Goal: Find specific page/section: Find specific page/section

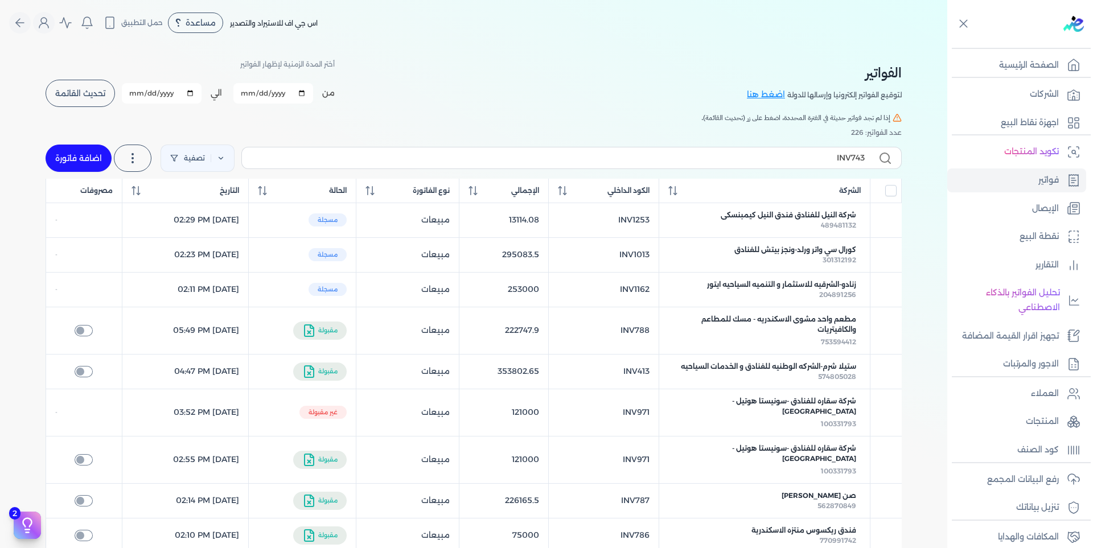
click at [89, 105] on button "تحديث القائمة" at bounding box center [80, 93] width 69 height 27
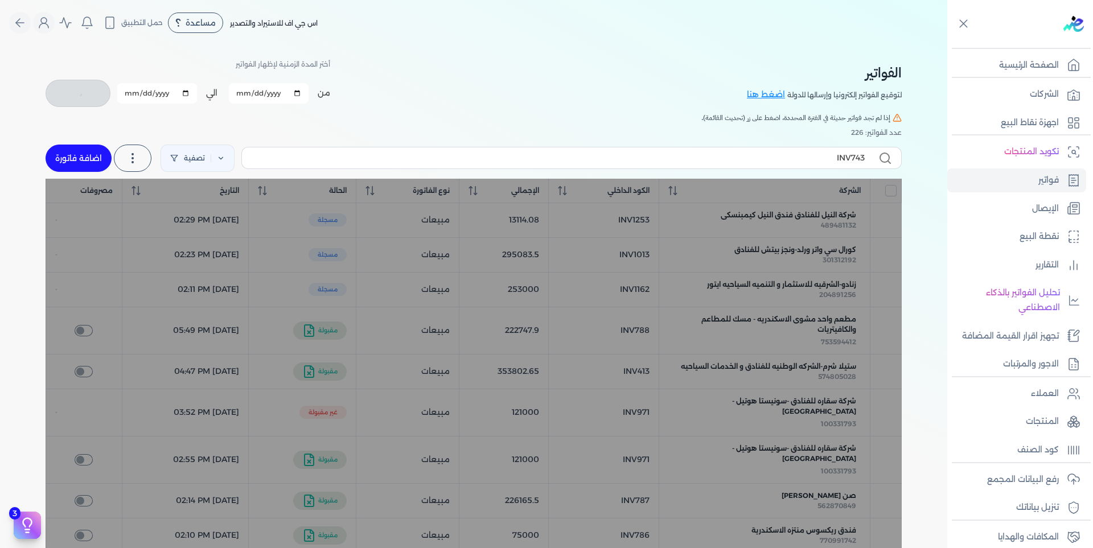
checkbox input "false"
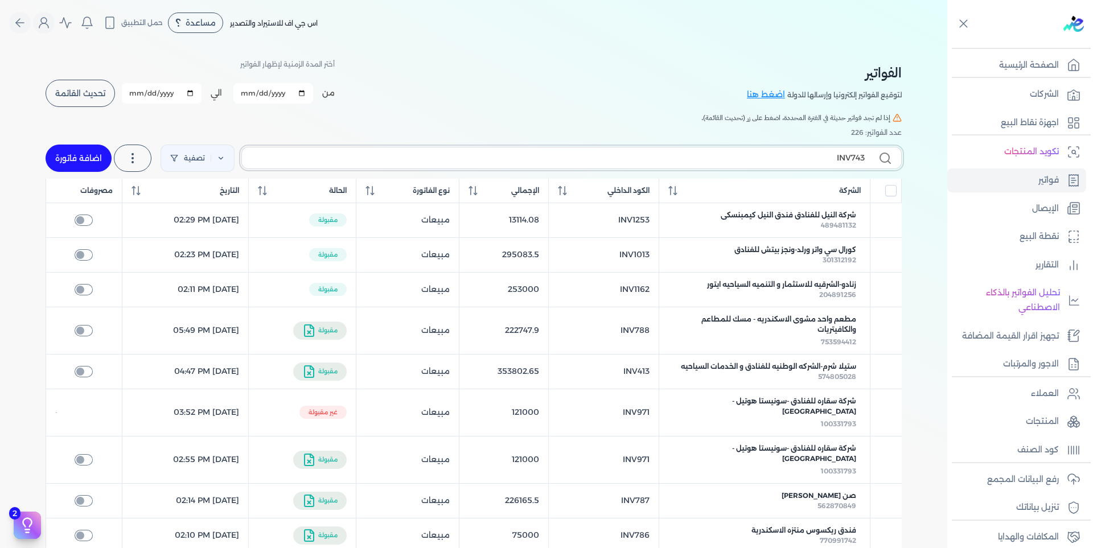
click at [865, 158] on input "INV743" at bounding box center [558, 158] width 614 height 12
drag, startPoint x: 853, startPoint y: 155, endPoint x: 910, endPoint y: 159, distance: 57.1
click at [883, 161] on label "INV743" at bounding box center [571, 158] width 660 height 22
type input "INV628"
checkbox input "false"
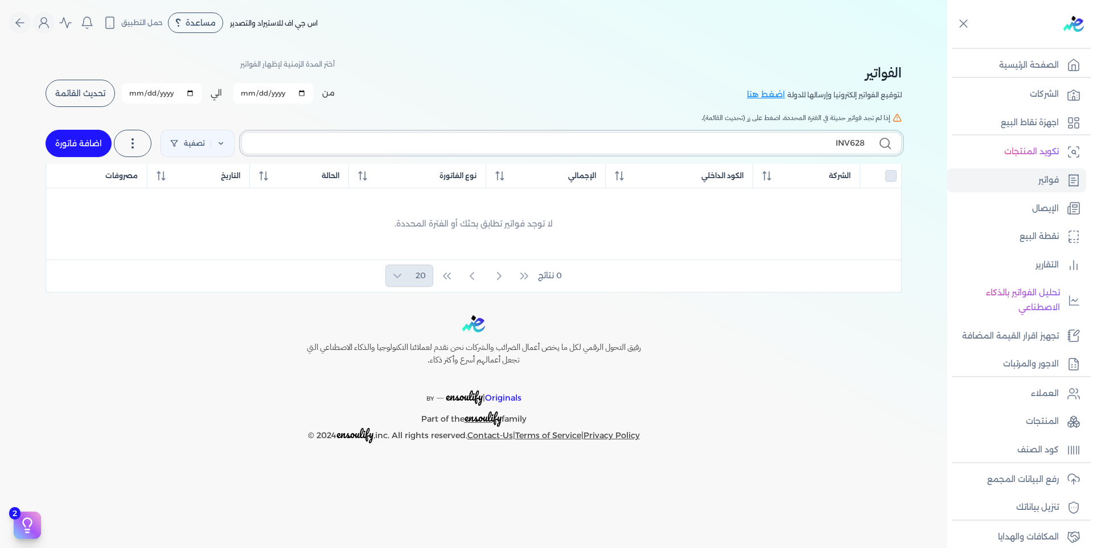
type input "INV628"
click at [301, 92] on input "[DATE]" at bounding box center [273, 93] width 80 height 20
type input "[DATE]"
click at [72, 96] on span "تحديث القائمة" at bounding box center [80, 93] width 50 height 8
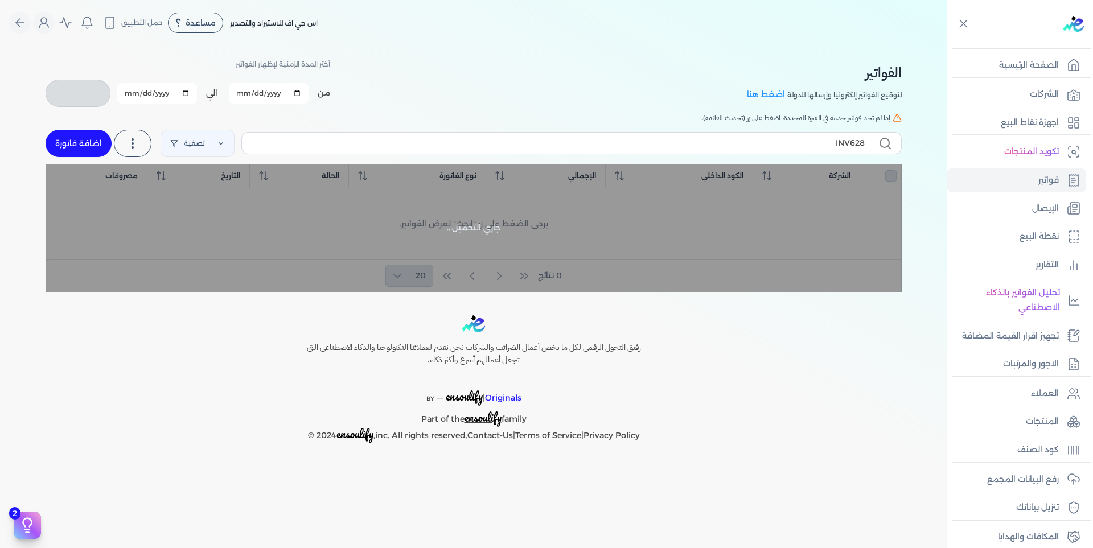
checkbox input "false"
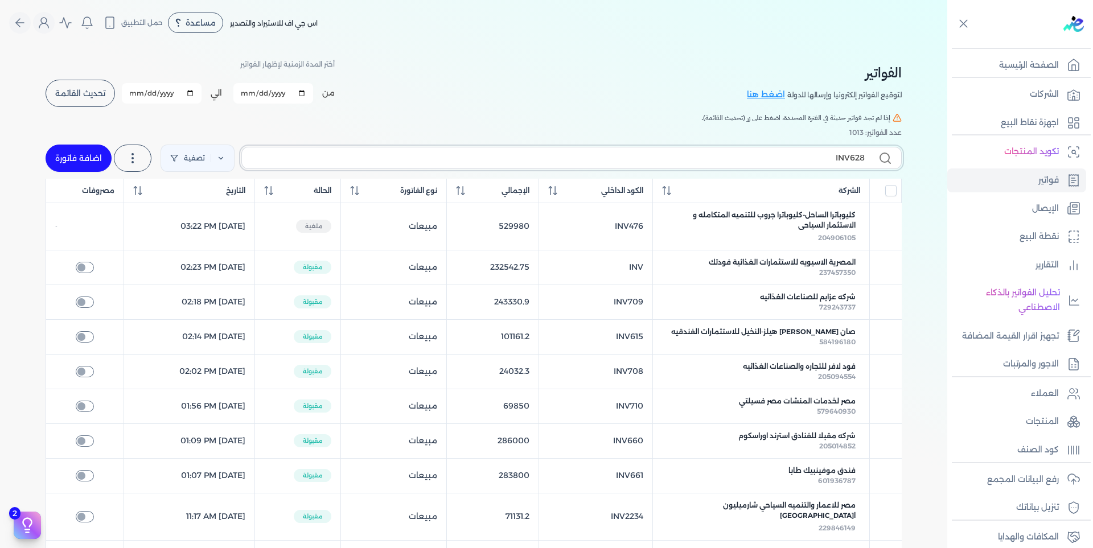
click at [802, 157] on input "INV628" at bounding box center [558, 158] width 614 height 12
click at [811, 156] on input "INV628" at bounding box center [558, 158] width 614 height 12
click at [1048, 390] on p "العملاء" at bounding box center [1045, 394] width 28 height 15
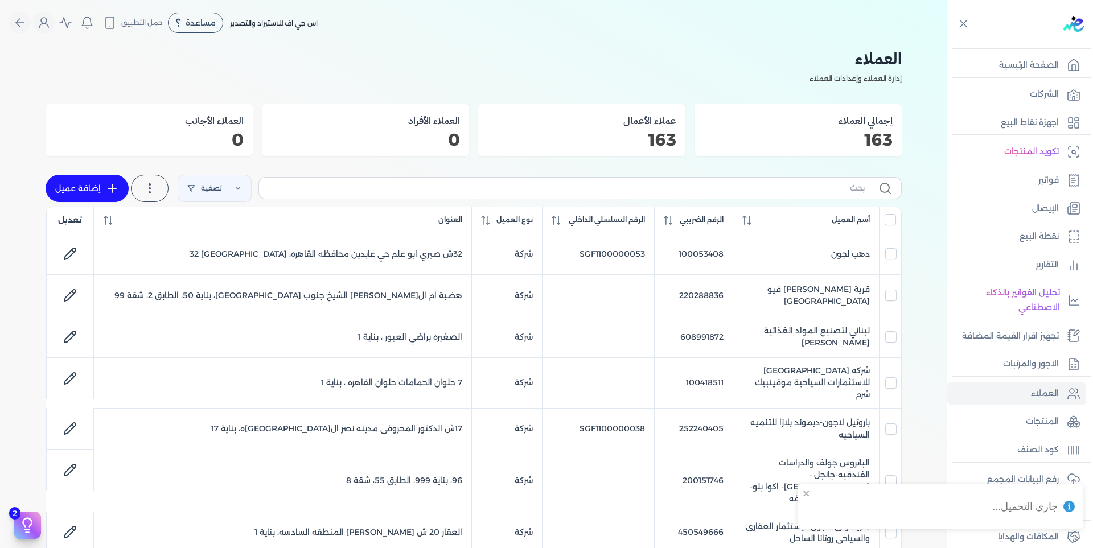
click at [822, 181] on label at bounding box center [579, 188] width 643 height 22
click at [822, 182] on input "text" at bounding box center [566, 188] width 597 height 12
type input "ا"
checkbox input "false"
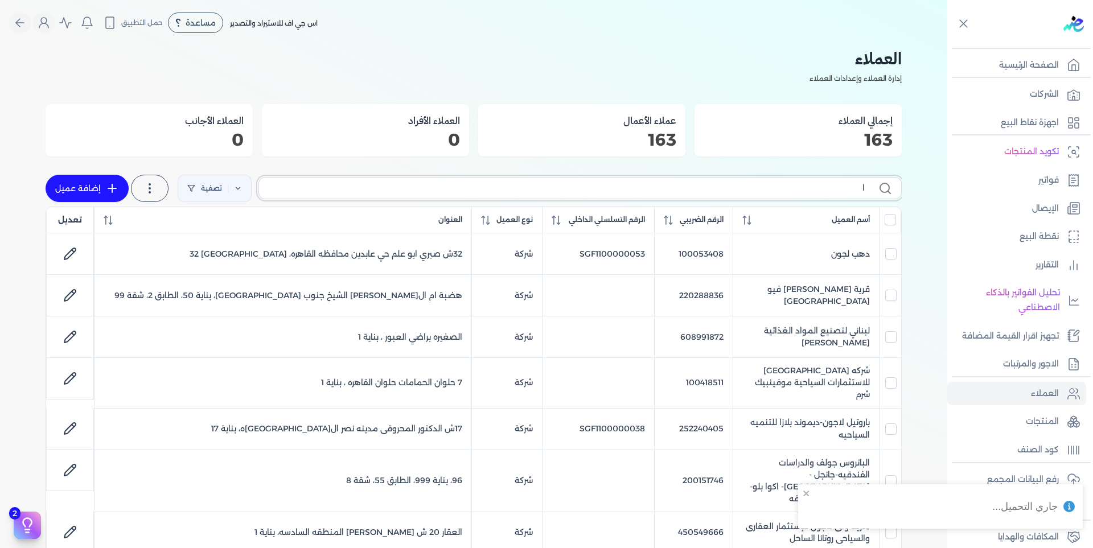
checkbox input "false"
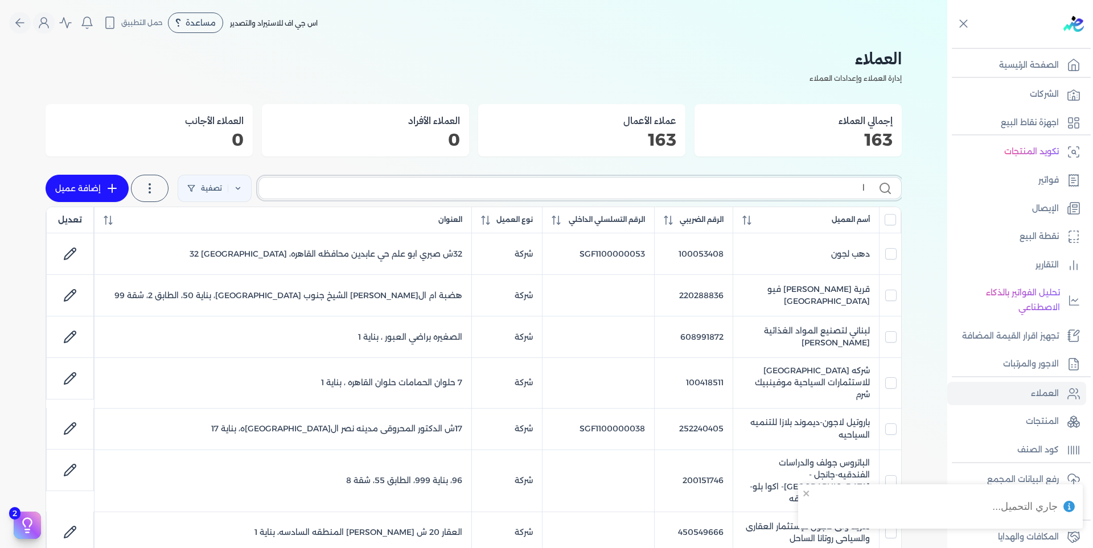
checkbox input "false"
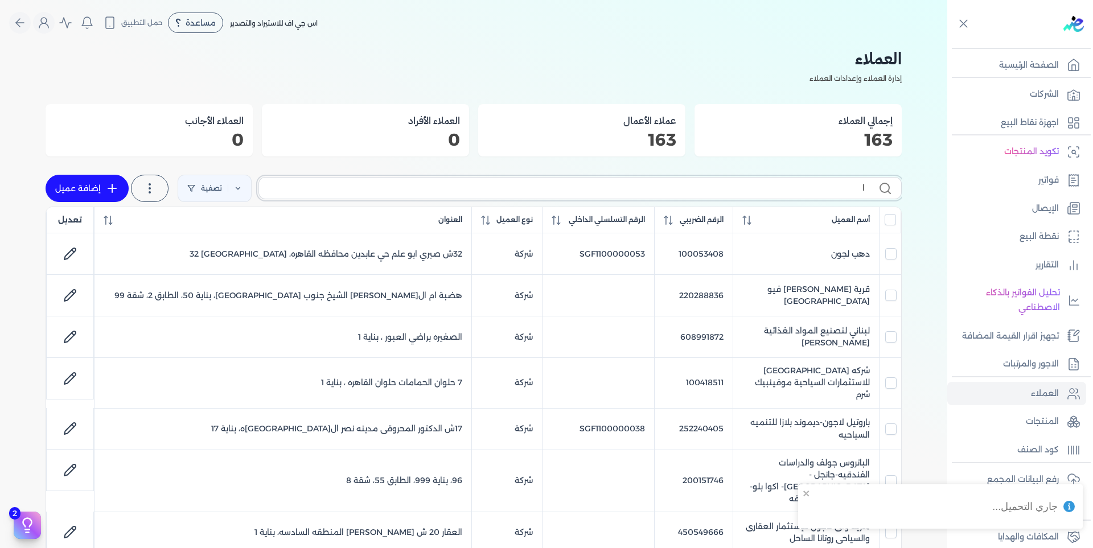
checkbox input "false"
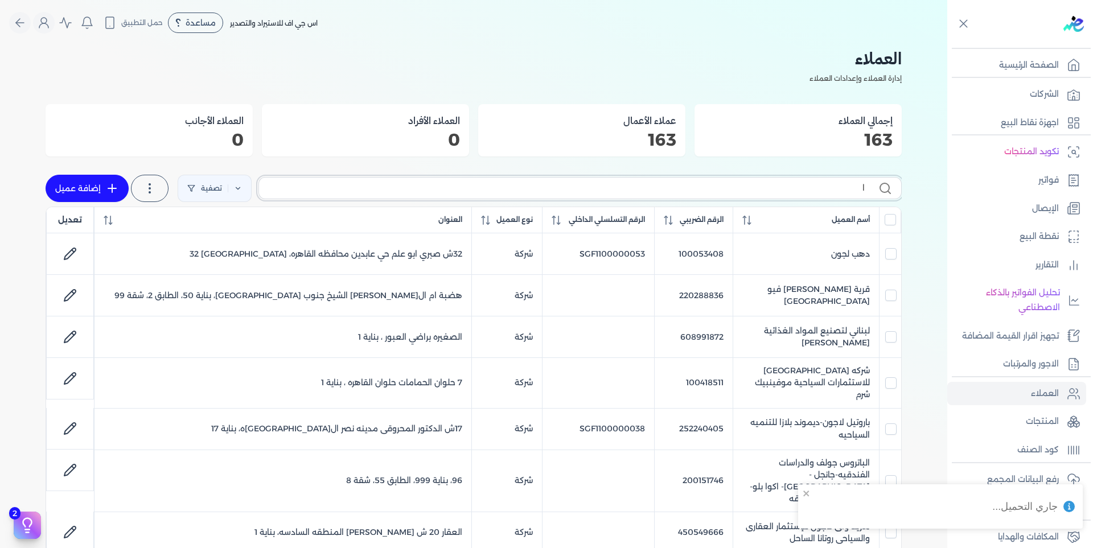
checkbox input "false"
type input "اب"
checkbox input "false"
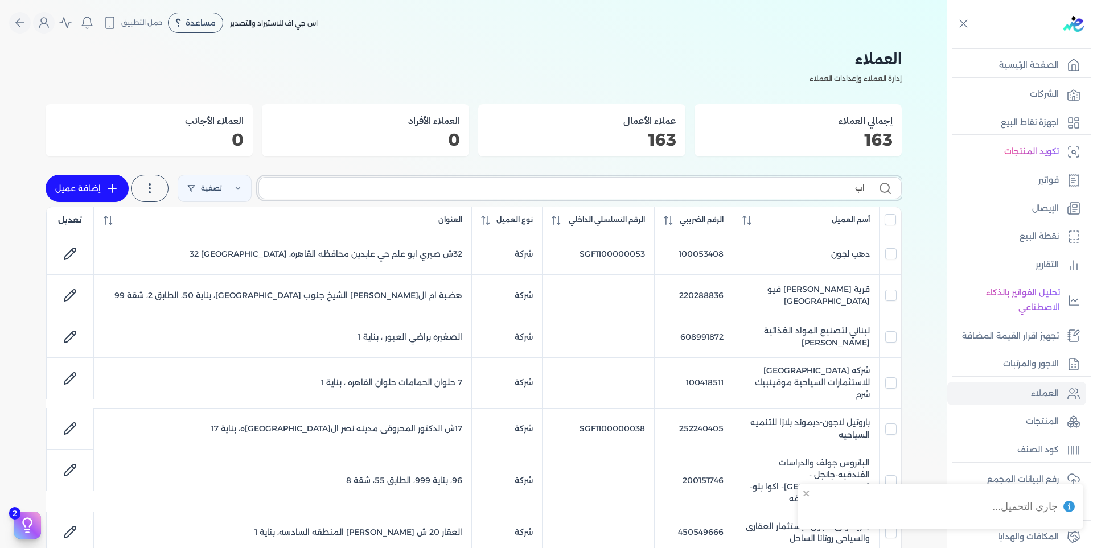
checkbox input "false"
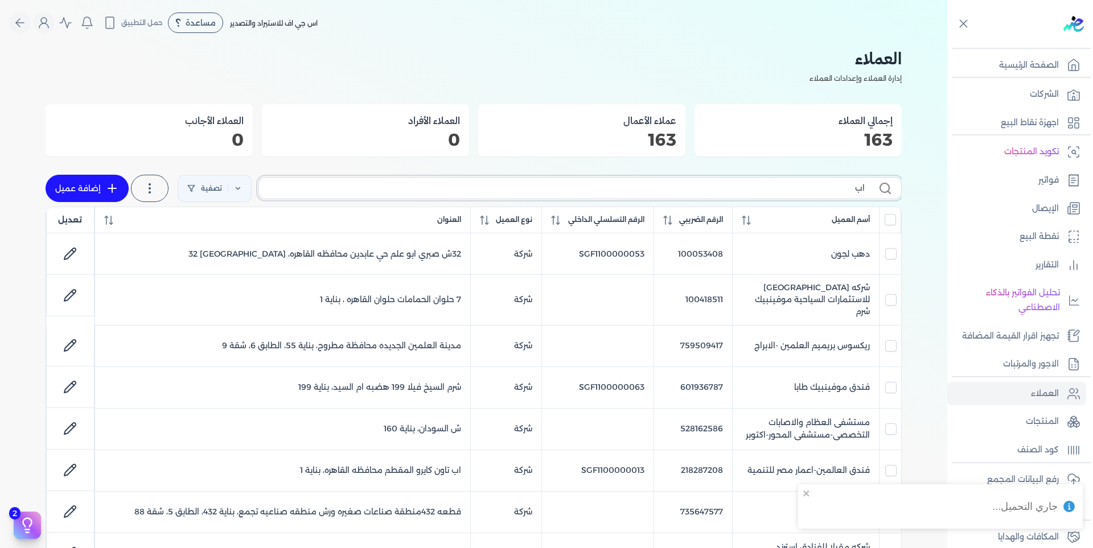
type input "ابو"
checkbox input "false"
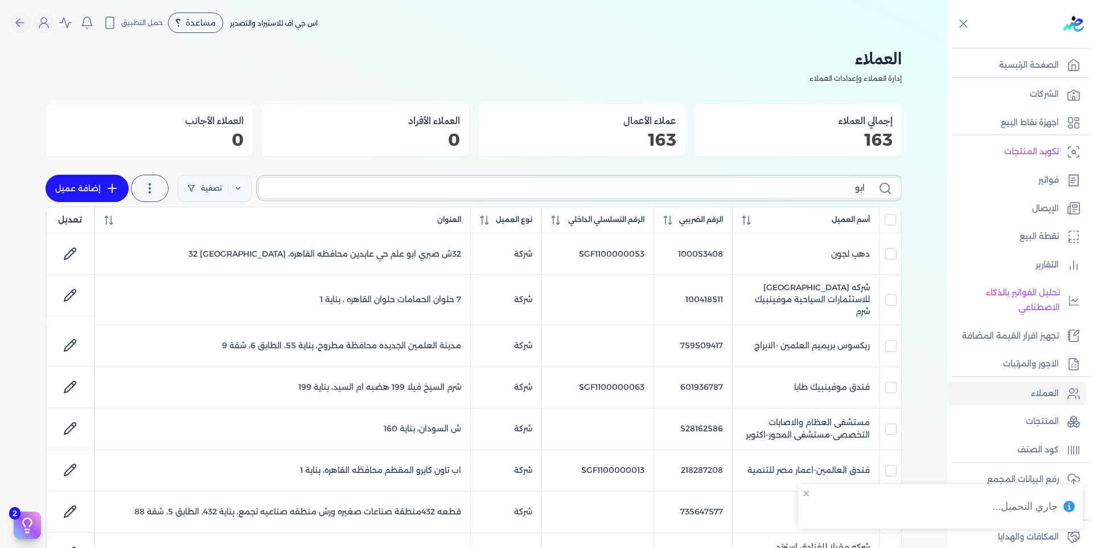
checkbox input "false"
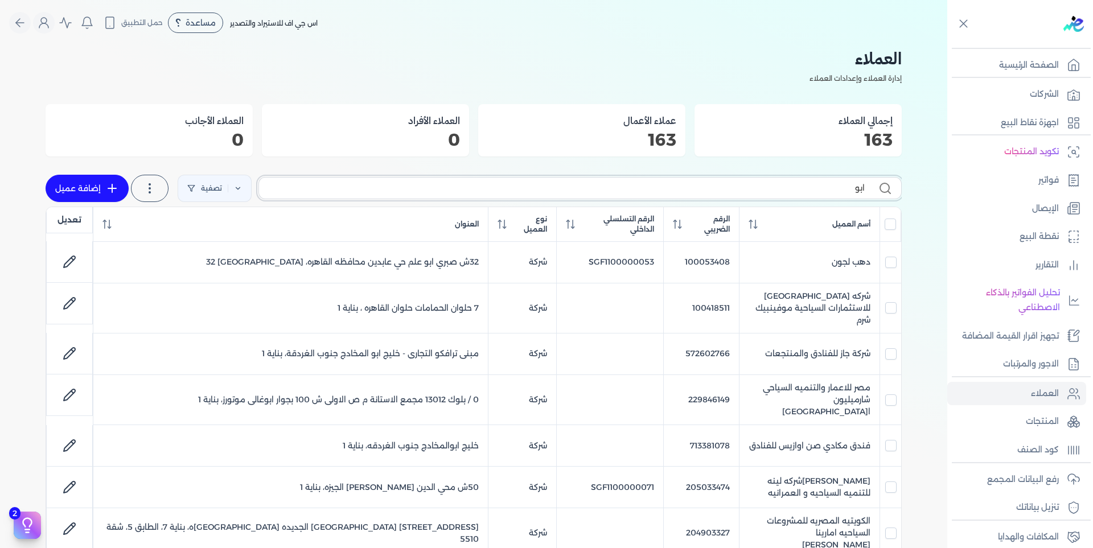
type input "ابو"
checkbox input "false"
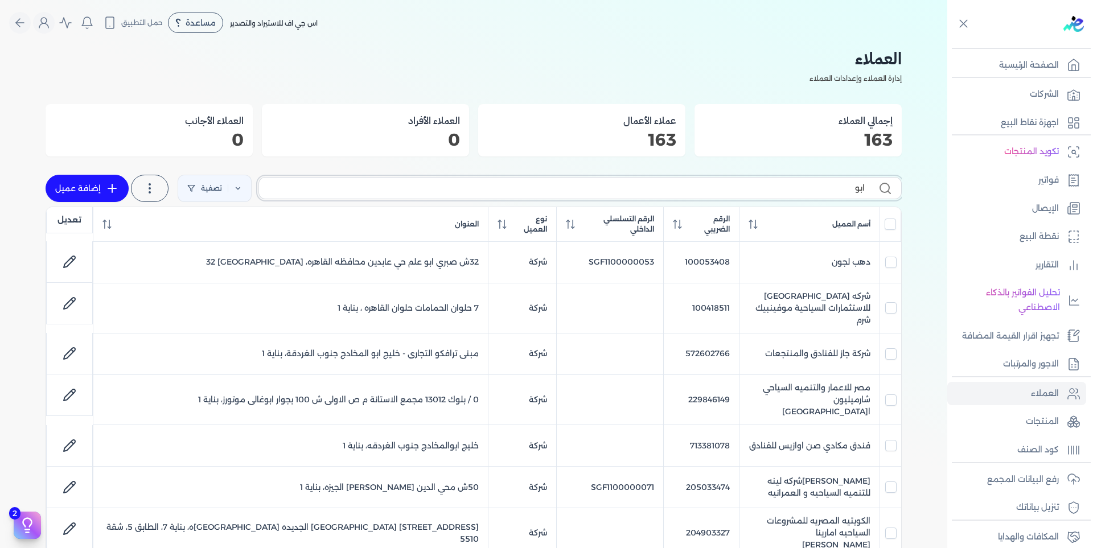
checkbox input "false"
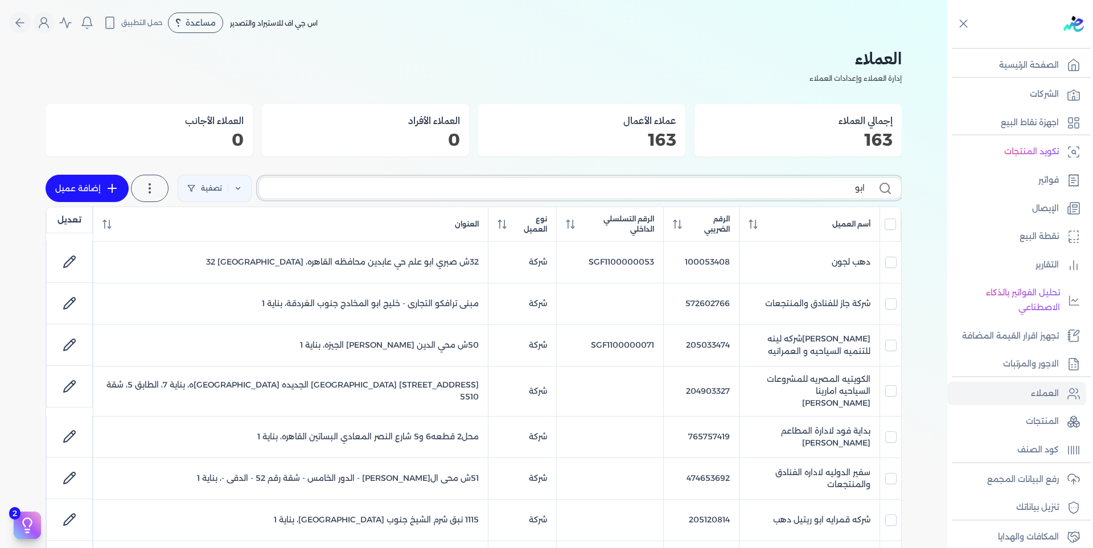
type input "ابو ظ"
checkbox input "false"
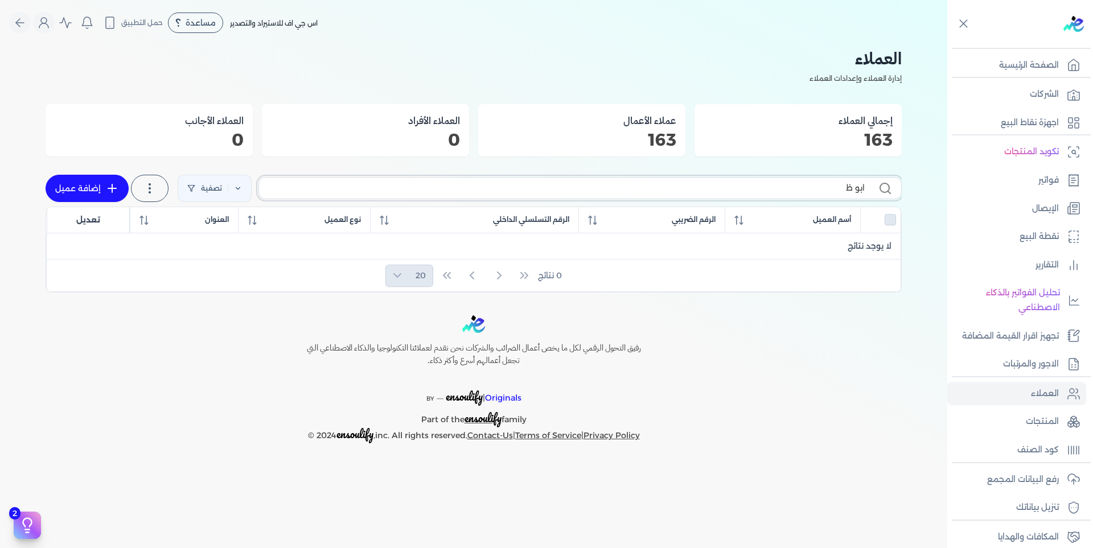
type input "ابو"
checkbox input "false"
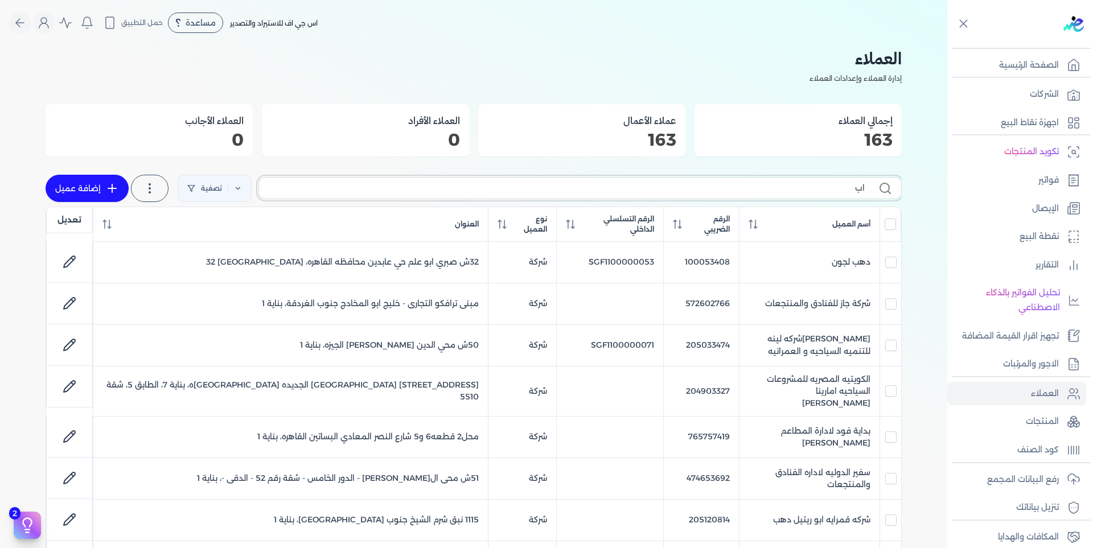
type input "ا"
checkbox input "false"
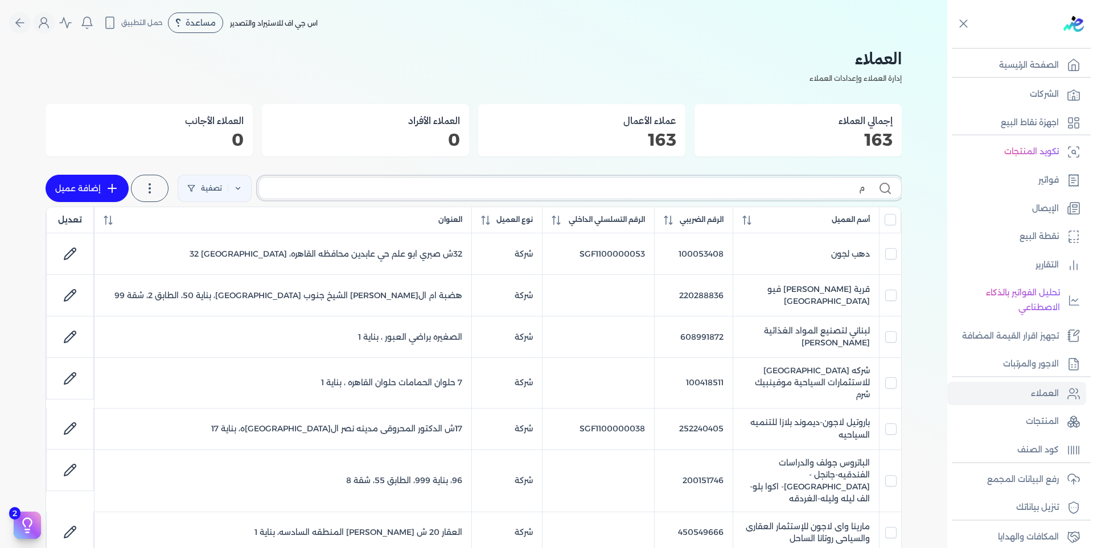
type input "مو"
checkbox input "false"
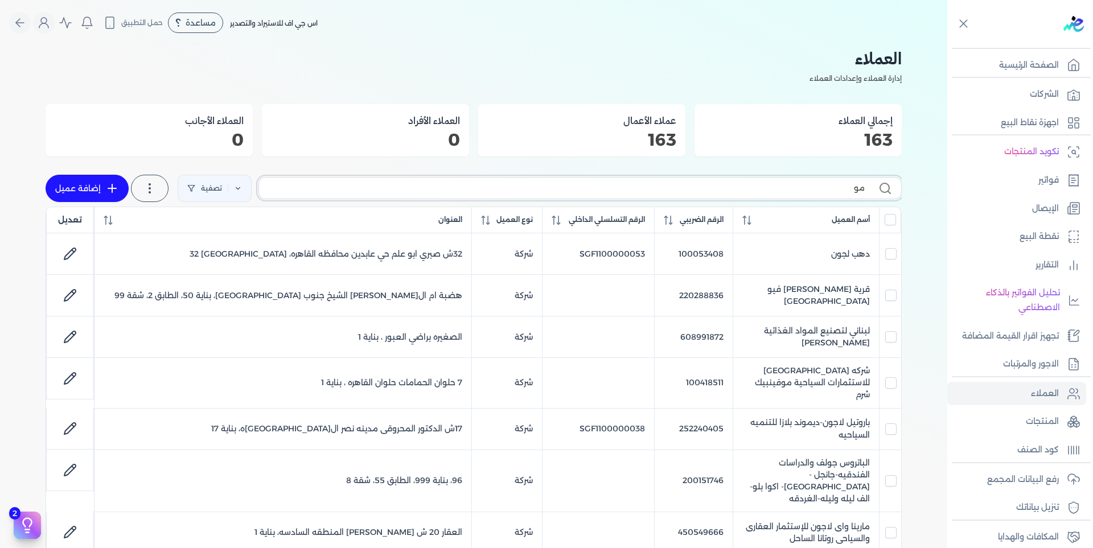
checkbox input "false"
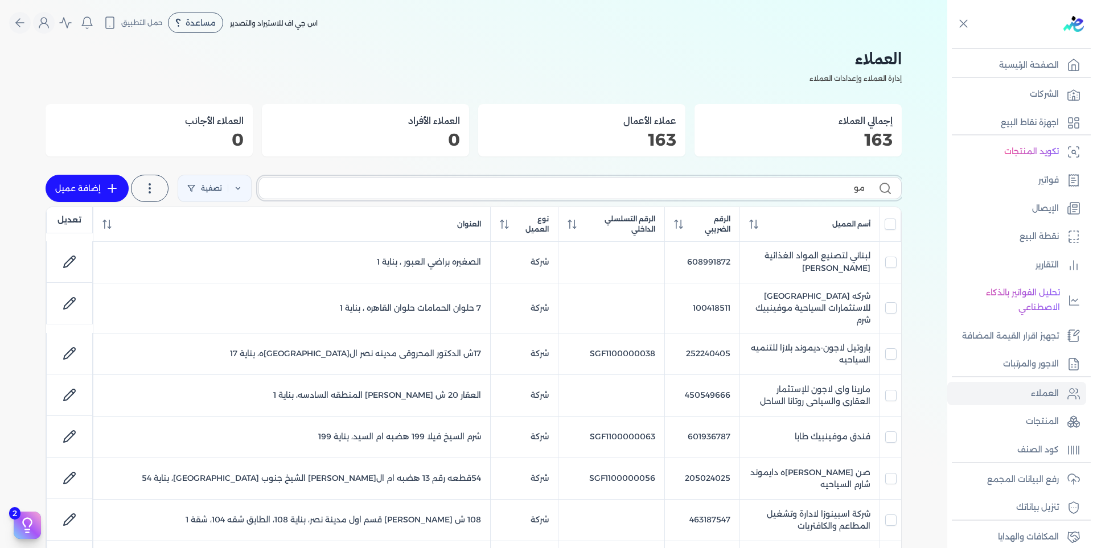
type input "موف"
checkbox input "false"
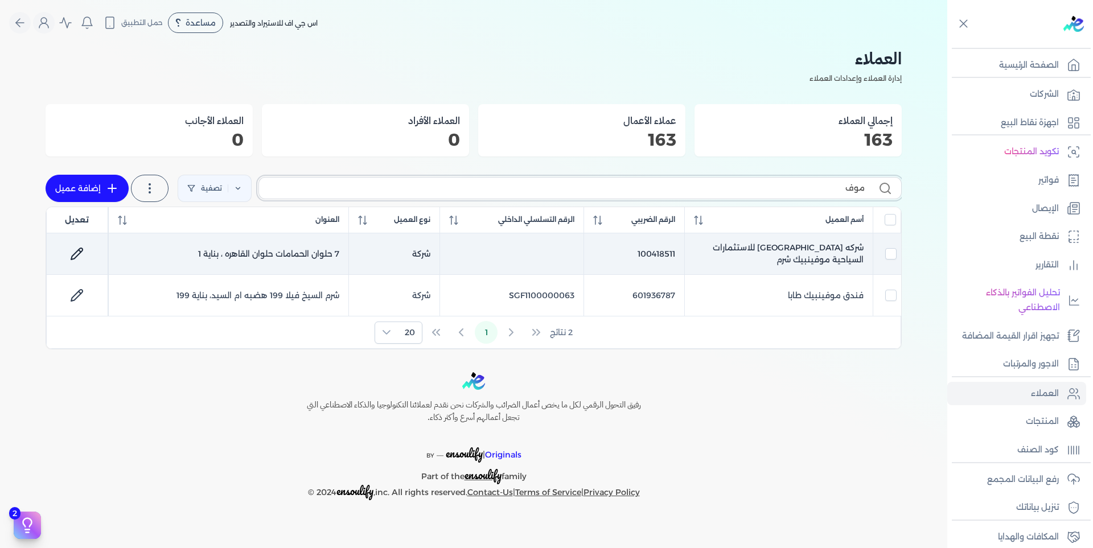
type input "موف"
drag, startPoint x: 826, startPoint y: 264, endPoint x: 877, endPoint y: 254, distance: 52.2
click at [877, 254] on tr "شركه [GEOGRAPHIC_DATA] للاستثمارات السياحية موفينبيك شرم 100418511 شركة 7 حلوان…" at bounding box center [473, 254] width 855 height 42
checkbox input "true"
checkbox input "false"
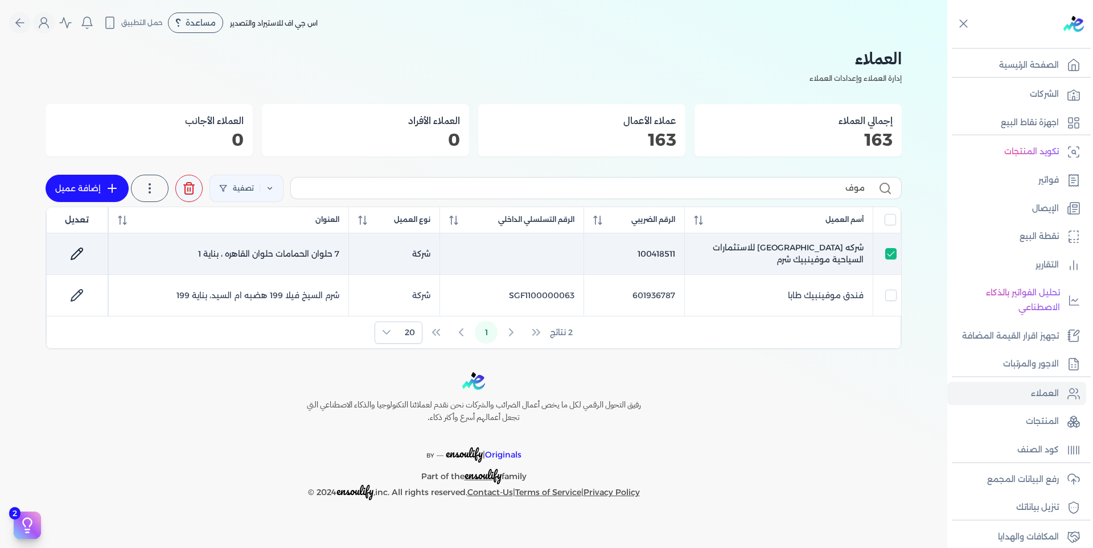
click at [624, 252] on td "100418511" at bounding box center [633, 254] width 101 height 42
checkbox input "false"
drag, startPoint x: 613, startPoint y: 257, endPoint x: 675, endPoint y: 259, distance: 61.5
click at [675, 259] on td "100418511" at bounding box center [633, 254] width 101 height 42
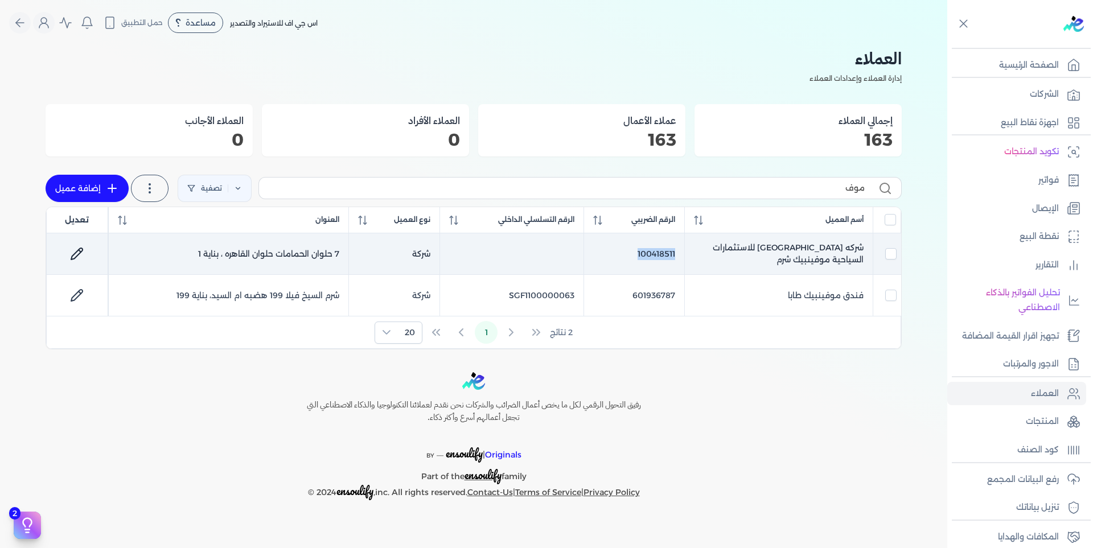
checkbox input "true"
checkbox input "false"
copy td "100418511"
